Goal: Transaction & Acquisition: Purchase product/service

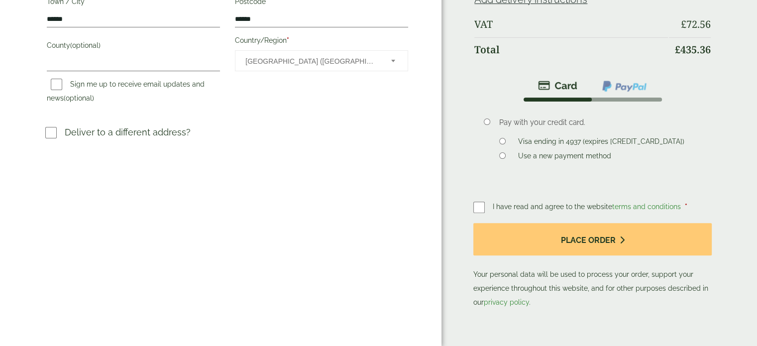
scroll to position [307, 0]
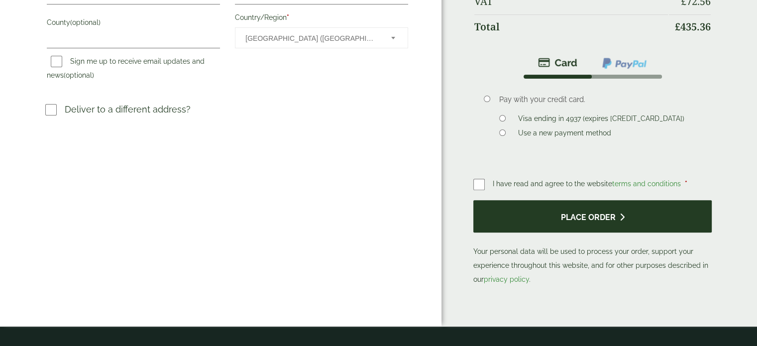
click at [553, 210] on button "Place order" at bounding box center [592, 216] width 238 height 32
